Goal: Task Accomplishment & Management: Use online tool/utility

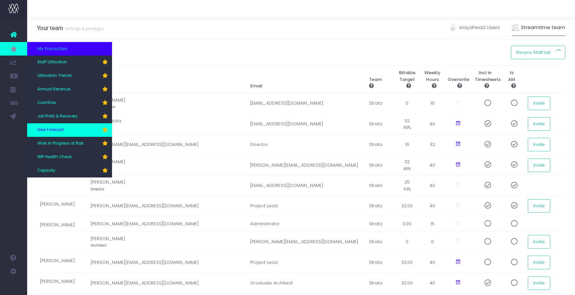
click at [51, 133] on link "New Forecast" at bounding box center [69, 130] width 85 height 14
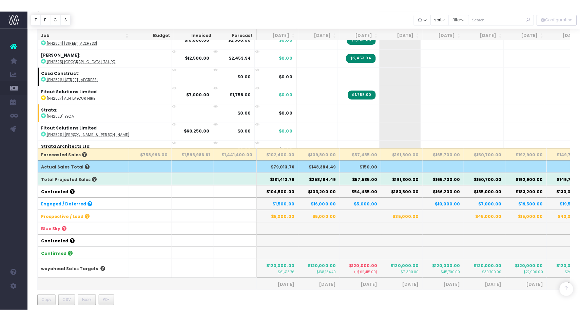
scroll to position [145, 0]
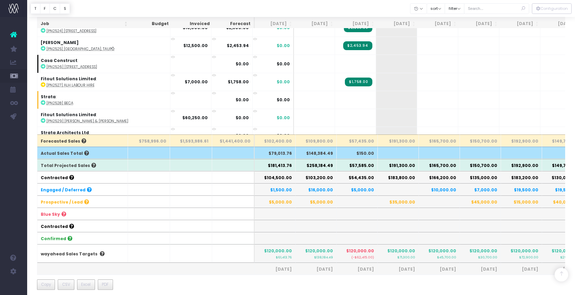
click at [554, 140] on th "$149,700.00" at bounding box center [562, 141] width 41 height 12
drag, startPoint x: 559, startPoint y: 141, endPoint x: 563, endPoint y: 139, distance: 4.1
click at [559, 141] on th "$149,700.00" at bounding box center [562, 141] width 41 height 12
drag, startPoint x: 557, startPoint y: 140, endPoint x: 563, endPoint y: 140, distance: 6.1
click at [563, 140] on th "$149,700.00" at bounding box center [562, 141] width 41 height 12
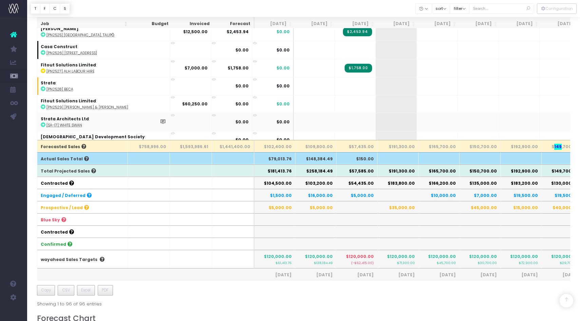
scroll to position [158, 0]
